Goal: Information Seeking & Learning: Compare options

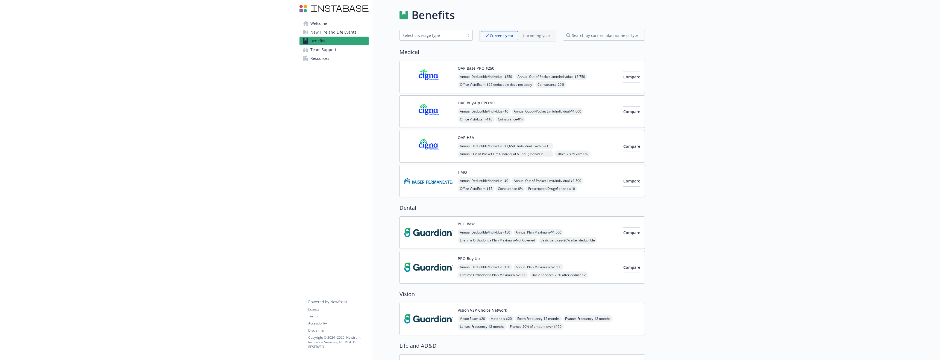
drag, startPoint x: 476, startPoint y: 101, endPoint x: 475, endPoint y: 106, distance: 4.5
click at [475, 105] on div "OAP Base PPO $250 Annual Deductible/Individual - $250 Annual Out-of-Pocket Limi…" at bounding box center [522, 129] width 245 height 137
click at [475, 106] on div "OAP Buy-Up PPO $0 Annual Deductible/Individual - $0 Annual Out-of-Pocket Limit/…" at bounding box center [538, 111] width 161 height 23
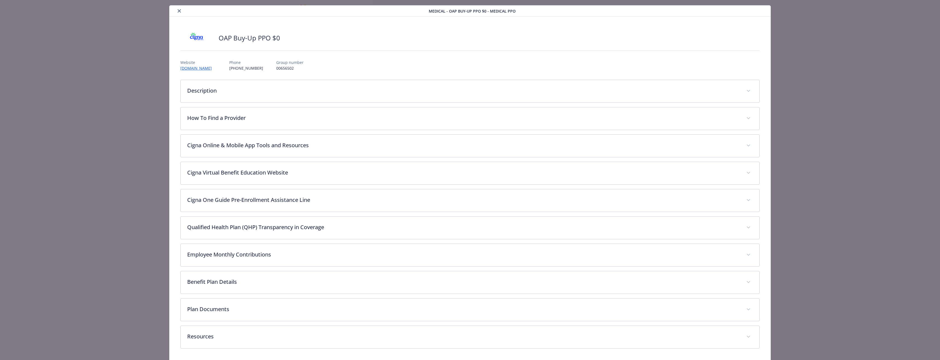
scroll to position [13, 0]
